Goal: Task Accomplishment & Management: Manage account settings

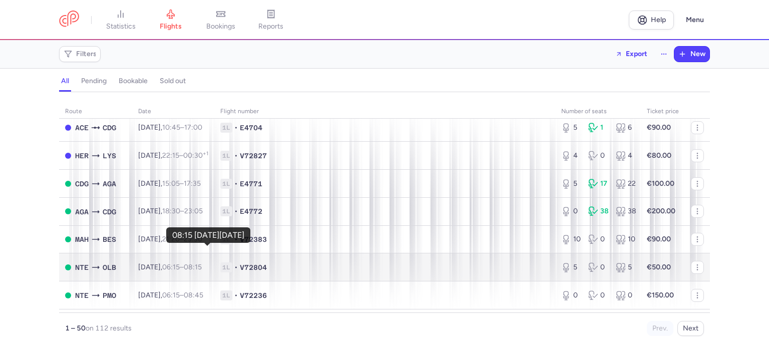
scroll to position [100, 0]
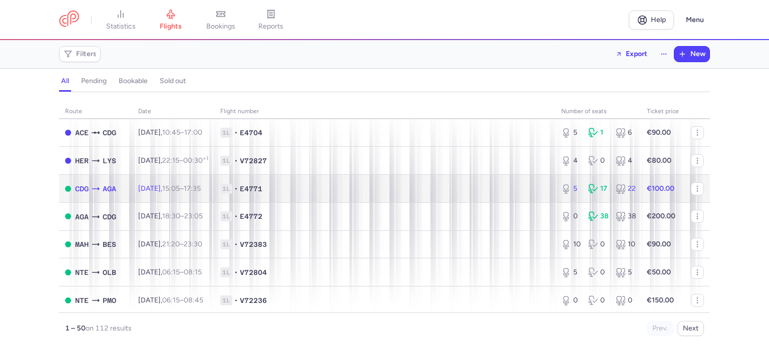
click at [209, 184] on td "[DATE] 15:05 – 17:35 +0" at bounding box center [173, 189] width 82 height 28
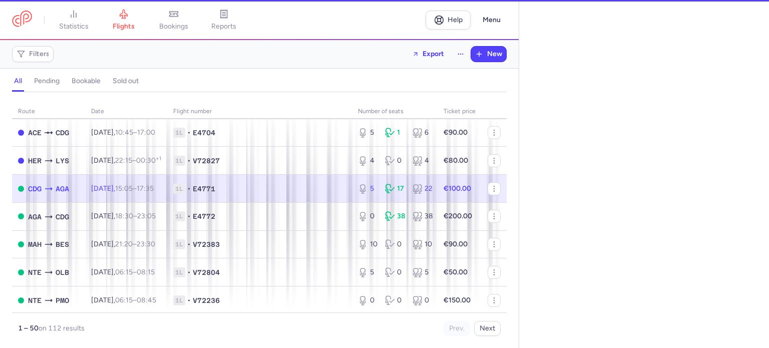
select select "days"
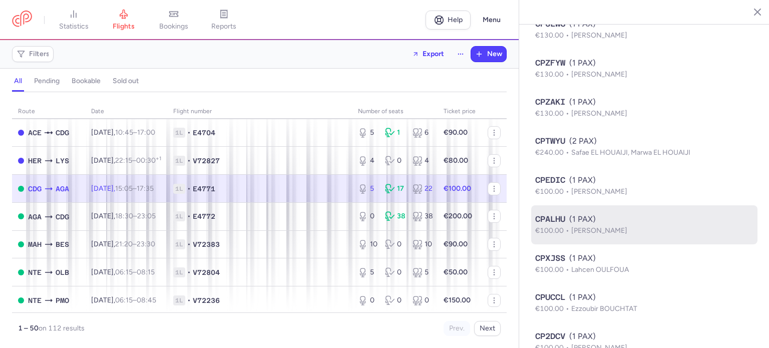
scroll to position [875, 0]
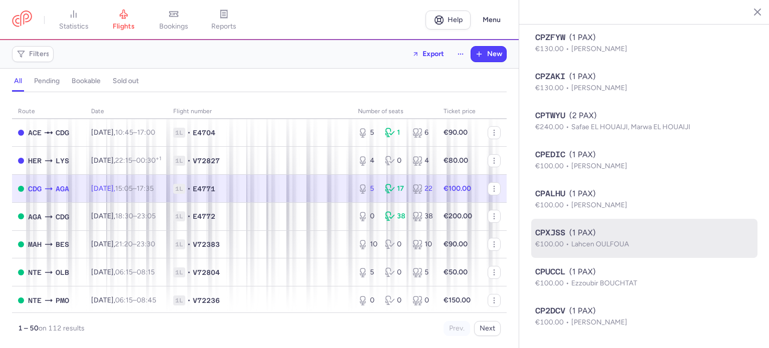
click at [613, 232] on div "CPXJSS (1 PAX)" at bounding box center [644, 233] width 218 height 12
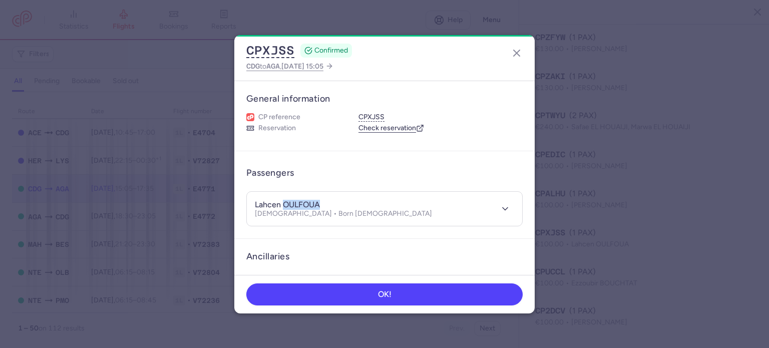
drag, startPoint x: 282, startPoint y: 202, endPoint x: 332, endPoint y: 205, distance: 50.6
click at [332, 205] on div "lahcen OULFOUA [DEMOGRAPHIC_DATA] • Born [DEMOGRAPHIC_DATA]" at bounding box center [373, 209] width 237 height 19
copy h4 "OULFOUA"
drag, startPoint x: 278, startPoint y: 204, endPoint x: 238, endPoint y: 197, distance: 40.6
click at [238, 197] on article "Passengers lahcen OULFOUA [DEMOGRAPHIC_DATA] • Born [DEMOGRAPHIC_DATA]" at bounding box center [384, 195] width 300 height 88
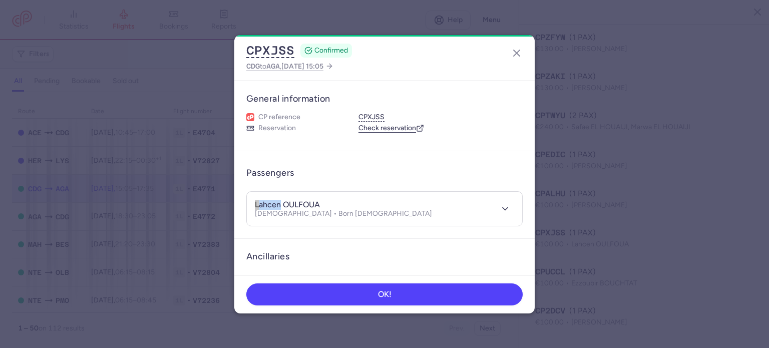
copy h4 "lahcen"
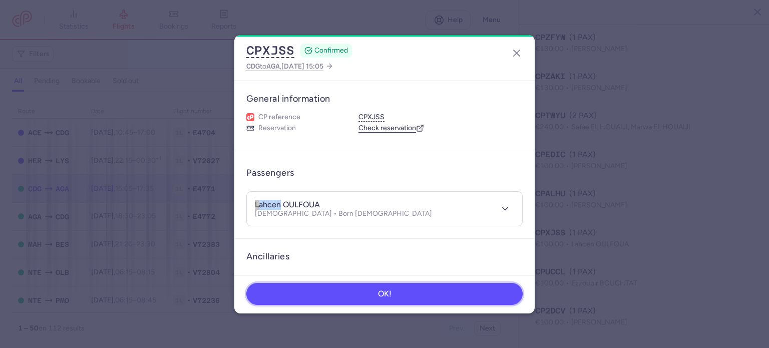
click at [402, 292] on button "OK!" at bounding box center [384, 294] width 276 height 22
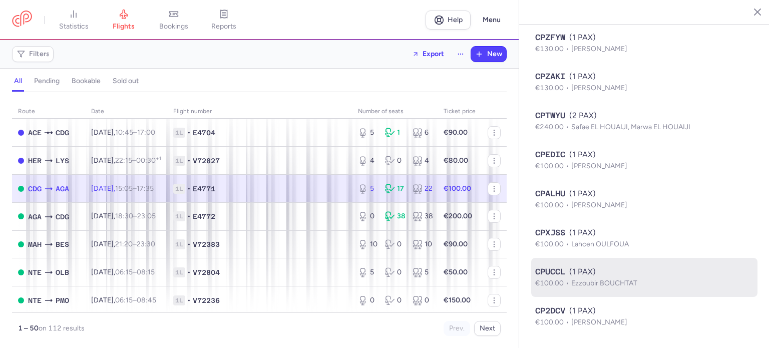
click at [573, 274] on div "CPUCCL (1 PAX)" at bounding box center [644, 272] width 218 height 12
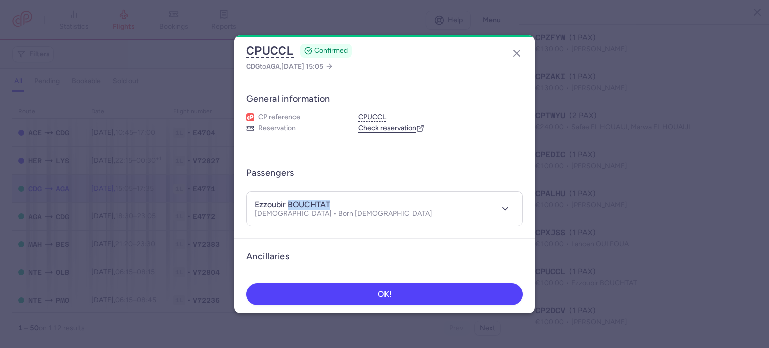
drag, startPoint x: 290, startPoint y: 202, endPoint x: 342, endPoint y: 202, distance: 52.0
click at [342, 202] on div "ezzoubir BOUCHTAT [DEMOGRAPHIC_DATA] • Born [DEMOGRAPHIC_DATA]" at bounding box center [373, 209] width 237 height 19
copy h4 "BOUCHTAT"
drag, startPoint x: 284, startPoint y: 202, endPoint x: 235, endPoint y: 195, distance: 49.5
click at [235, 195] on article "Passengers [PERSON_NAME] [DEMOGRAPHIC_DATA] • Born [DEMOGRAPHIC_DATA]" at bounding box center [384, 195] width 300 height 88
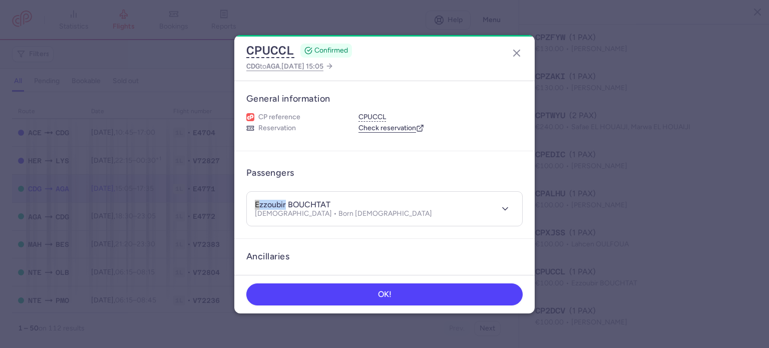
drag, startPoint x: 284, startPoint y: 203, endPoint x: 244, endPoint y: 198, distance: 40.4
click at [244, 198] on article "Passengers [PERSON_NAME] [DEMOGRAPHIC_DATA] • Born [DEMOGRAPHIC_DATA]" at bounding box center [384, 195] width 300 height 88
copy h4 "ezzoubir"
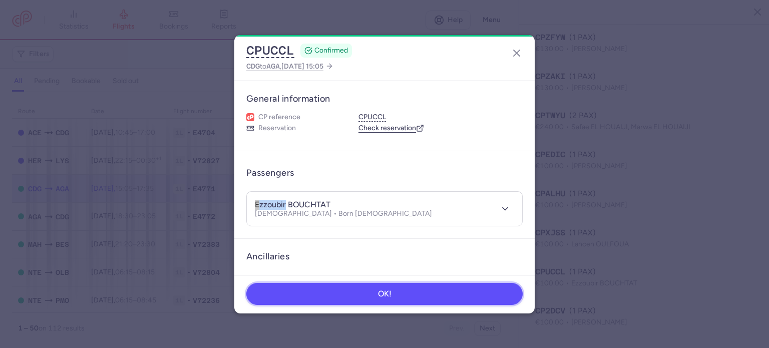
click at [372, 293] on button "OK!" at bounding box center [384, 294] width 276 height 22
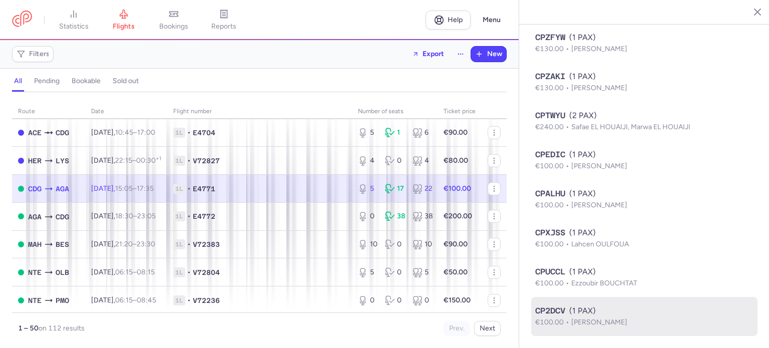
click at [562, 310] on span "CP2DCV" at bounding box center [550, 311] width 30 height 12
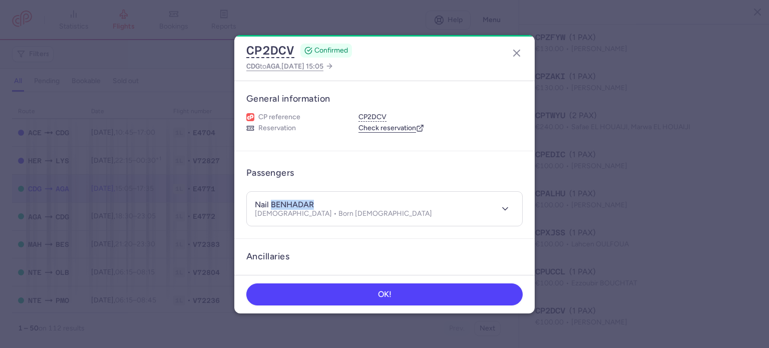
drag, startPoint x: 272, startPoint y: 201, endPoint x: 328, endPoint y: 204, distance: 56.1
click at [328, 204] on div "nail BENHADAR" at bounding box center [343, 205] width 177 height 11
copy h4 "BENHADAR"
drag, startPoint x: 269, startPoint y: 204, endPoint x: 246, endPoint y: 201, distance: 23.2
click at [246, 201] on article "Passengers nail BENHADAR [DEMOGRAPHIC_DATA] • Born [DEMOGRAPHIC_DATA]" at bounding box center [384, 195] width 300 height 88
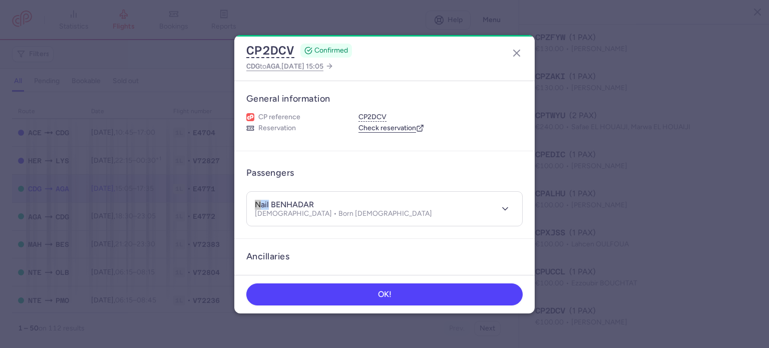
copy h4 "nail"
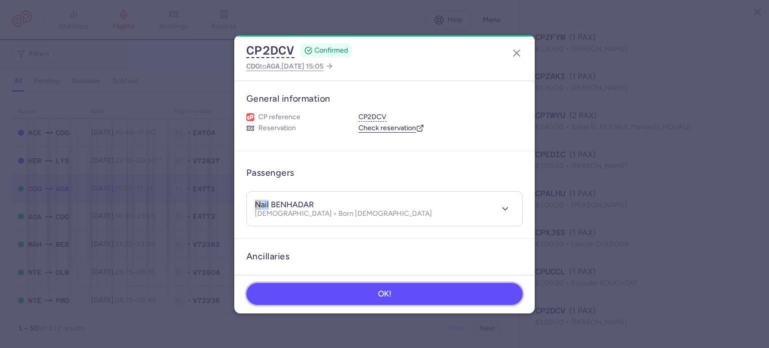
click at [389, 289] on span "OK!" at bounding box center [385, 293] width 14 height 9
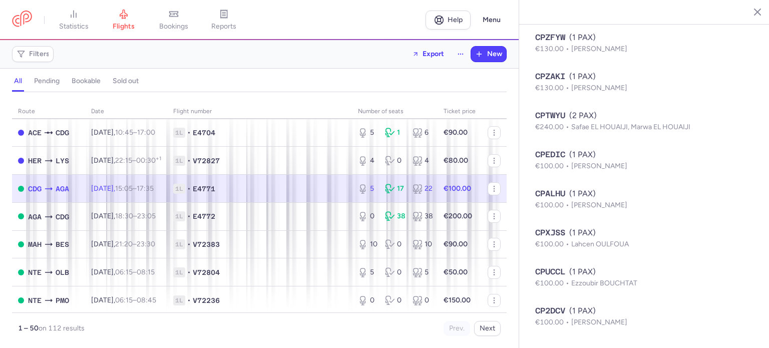
click at [391, 198] on div "5 17 22" at bounding box center [395, 189] width 82 height 18
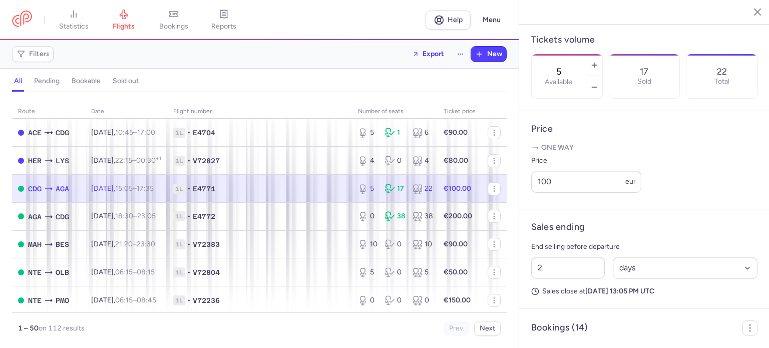
scroll to position [225, 0]
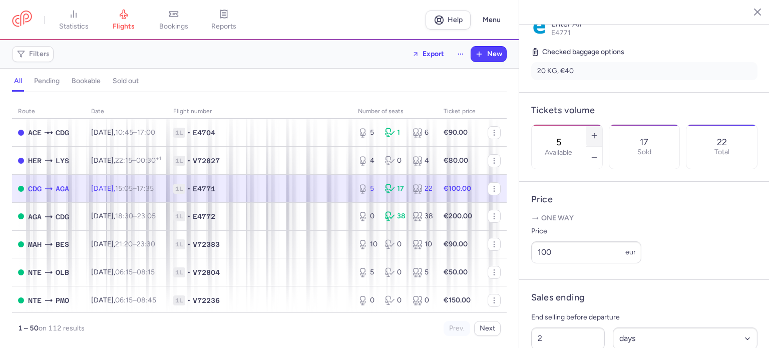
click at [596, 136] on line "button" at bounding box center [593, 136] width 5 height 0
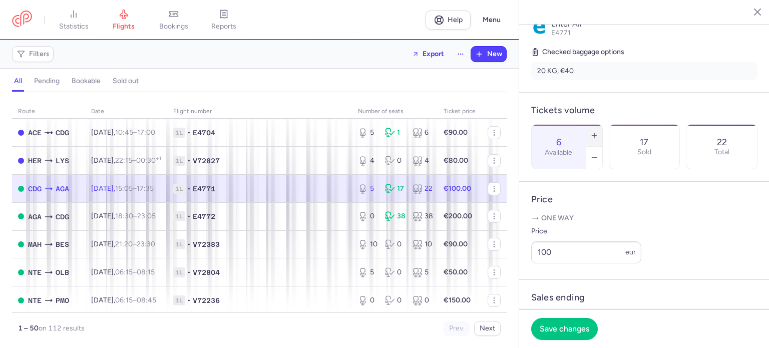
click at [596, 136] on line "button" at bounding box center [593, 136] width 5 height 0
type input "8"
click at [564, 331] on span "Save changes" at bounding box center [564, 328] width 50 height 9
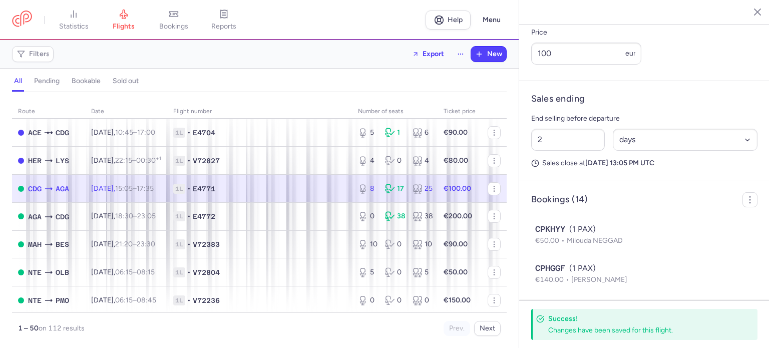
scroll to position [425, 0]
drag, startPoint x: 549, startPoint y: 164, endPoint x: 522, endPoint y: 162, distance: 27.1
click at [522, 162] on article "Sales ending End selling before departure 2 Select an option hours days Sales c…" at bounding box center [644, 129] width 250 height 99
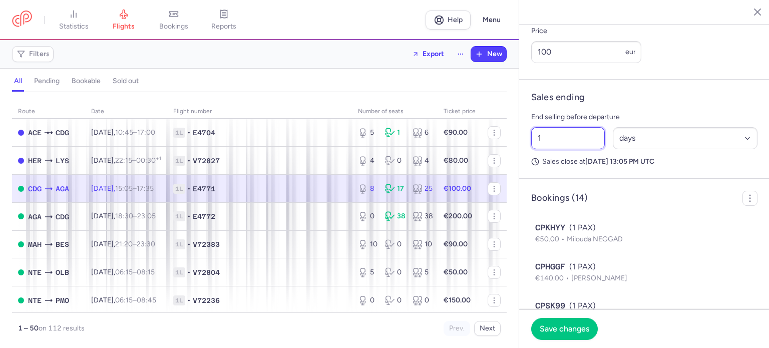
type input "1"
click at [556, 318] on button "Save changes" at bounding box center [564, 328] width 67 height 22
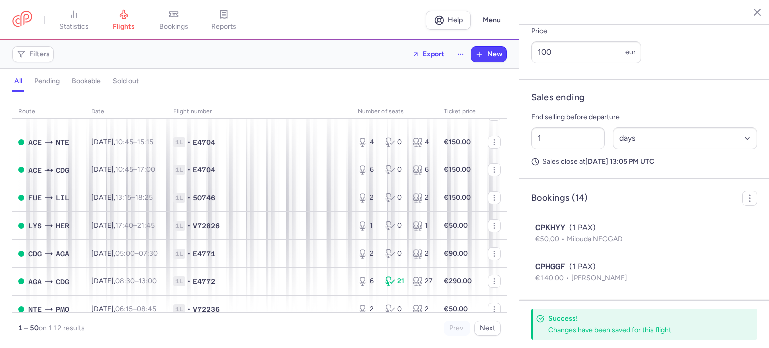
scroll to position [1249, 0]
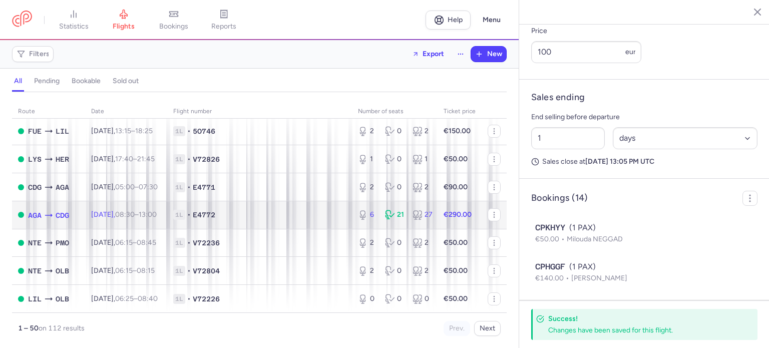
click at [377, 214] on div "6 21 27" at bounding box center [395, 215] width 82 height 18
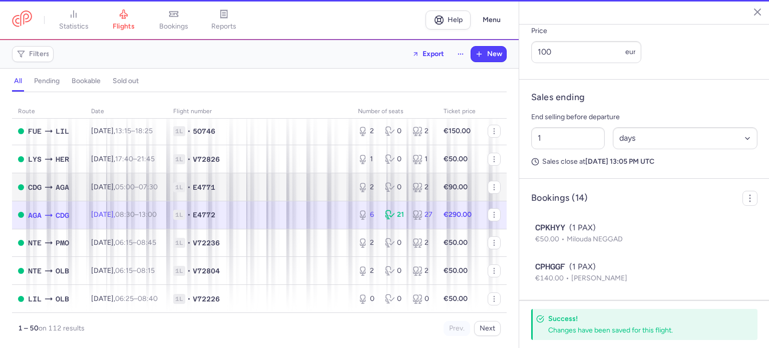
type input "6"
type input "2"
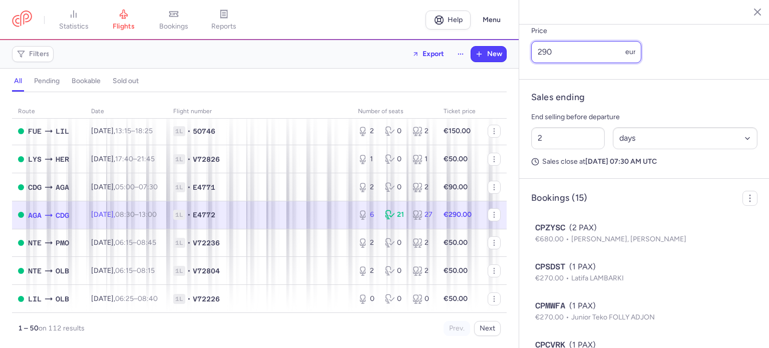
drag, startPoint x: 556, startPoint y: 78, endPoint x: 482, endPoint y: 75, distance: 74.6
click at [482, 75] on div "statistics flights bookings reports Help Menu Filters Export New all pending bo…" at bounding box center [384, 174] width 769 height 348
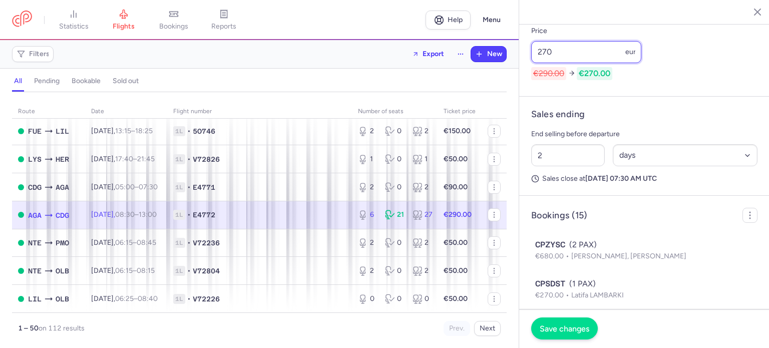
type input "270"
click at [578, 323] on button "Save changes" at bounding box center [564, 328] width 67 height 22
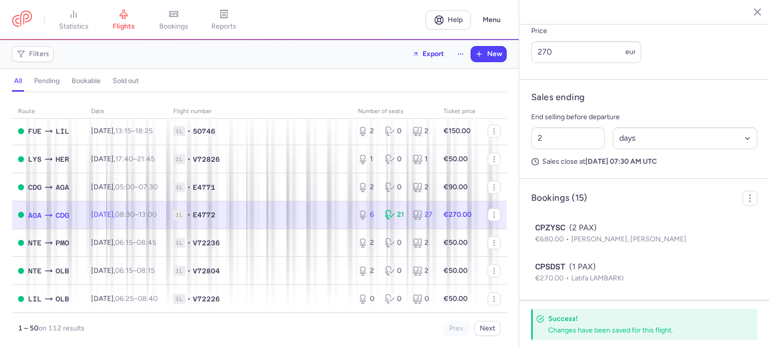
click at [427, 215] on div "6 21 27" at bounding box center [395, 215] width 82 height 18
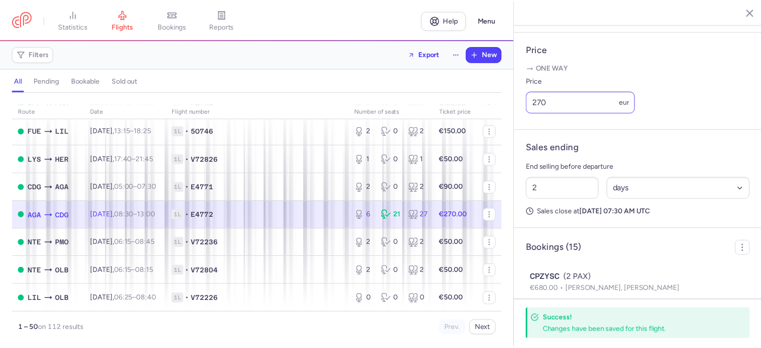
scroll to position [275, 0]
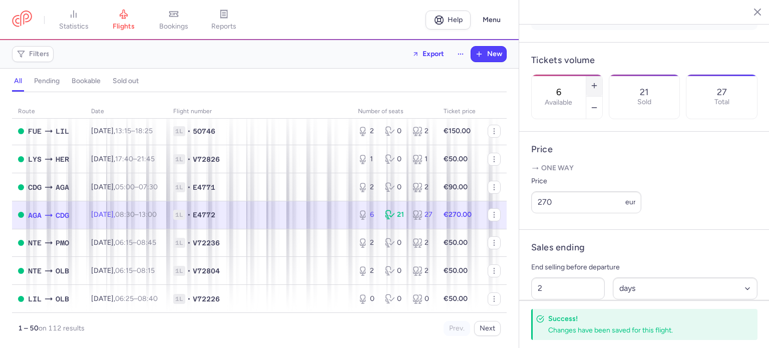
click at [598, 82] on icon "button" at bounding box center [594, 86] width 8 height 8
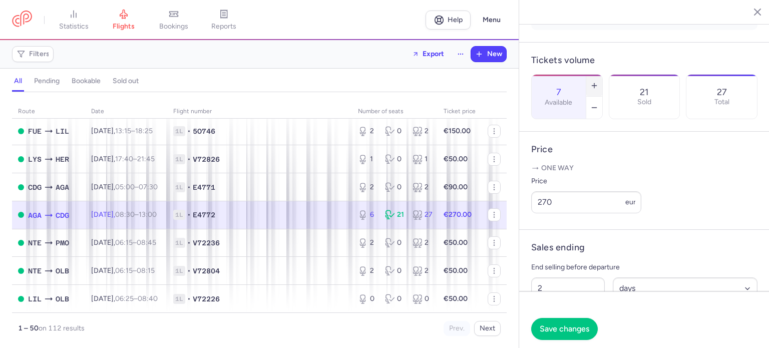
click at [598, 82] on icon "button" at bounding box center [594, 86] width 8 height 8
click at [561, 325] on span "Save changes" at bounding box center [564, 328] width 50 height 9
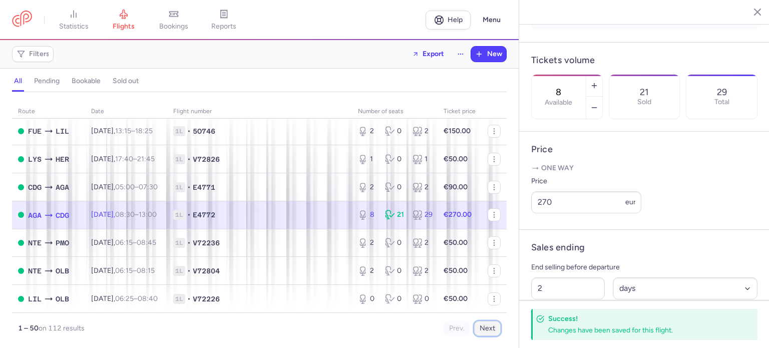
click at [485, 327] on button "Next" at bounding box center [487, 328] width 27 height 15
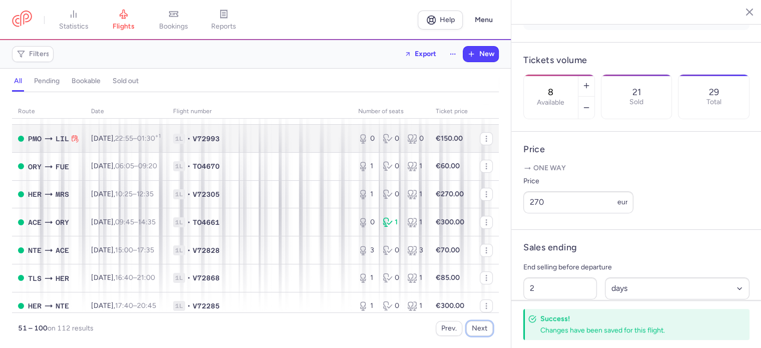
scroll to position [300, 0]
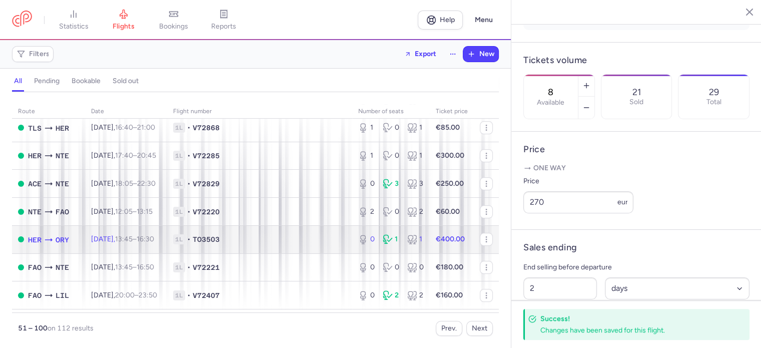
click at [126, 243] on span "[DATE] 13:45 – 16:30 +0" at bounding box center [122, 239] width 63 height 9
type input "0"
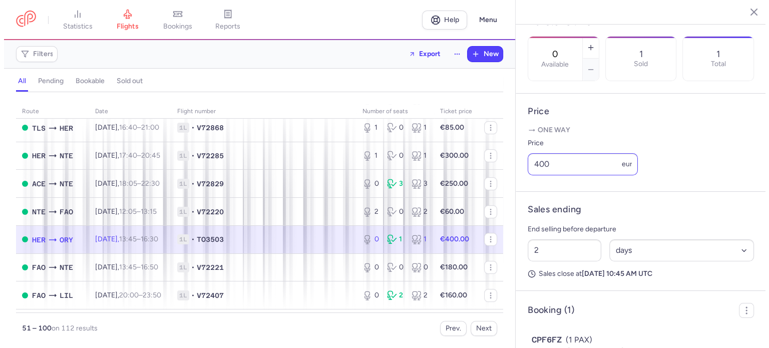
scroll to position [368, 0]
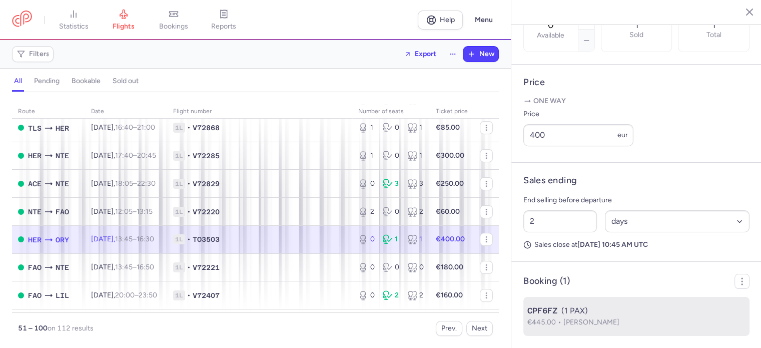
click at [560, 307] on div "CPF6FZ (1 PAX)" at bounding box center [636, 311] width 218 height 12
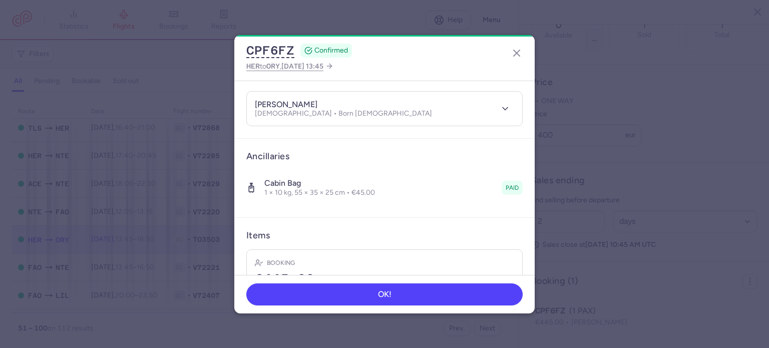
scroll to position [150, 0]
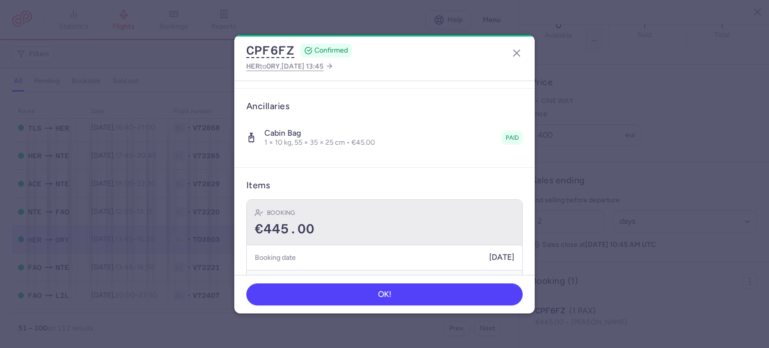
click at [400, 219] on div "Booking €445.00" at bounding box center [384, 223] width 275 height 46
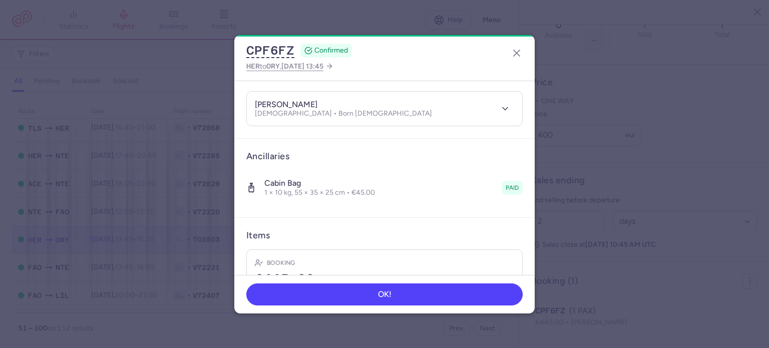
scroll to position [0, 0]
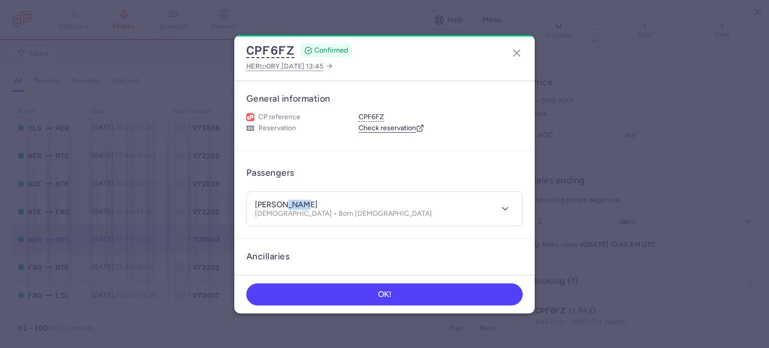
drag, startPoint x: 286, startPoint y: 202, endPoint x: 321, endPoint y: 204, distance: 34.6
click at [321, 204] on div "[PERSON_NAME]" at bounding box center [343, 205] width 177 height 11
copy h4 "[PERSON_NAME]"
drag, startPoint x: 282, startPoint y: 204, endPoint x: 224, endPoint y: 197, distance: 58.5
click at [224, 197] on dialog "CPF6FZ CONFIRMED HER to ORY , [DATE] 13:45 General information CP reference CPF…" at bounding box center [384, 174] width 736 height 278
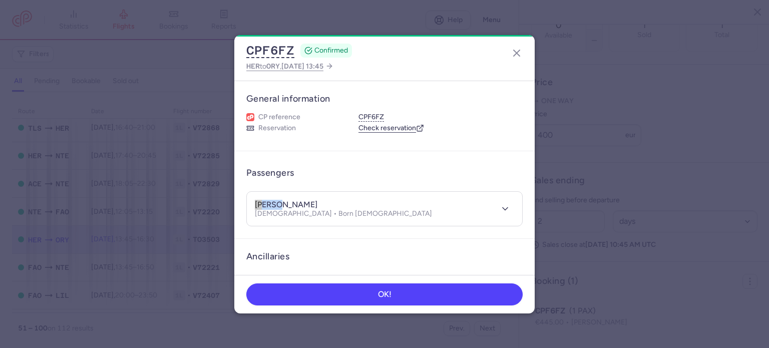
copy h4 "merwan"
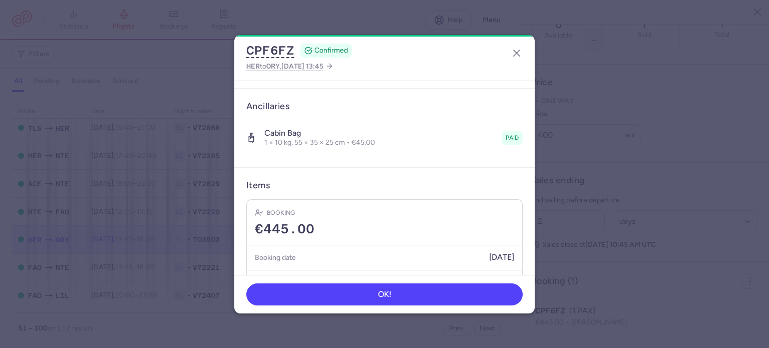
scroll to position [100, 0]
